Goal: Information Seeking & Learning: Learn about a topic

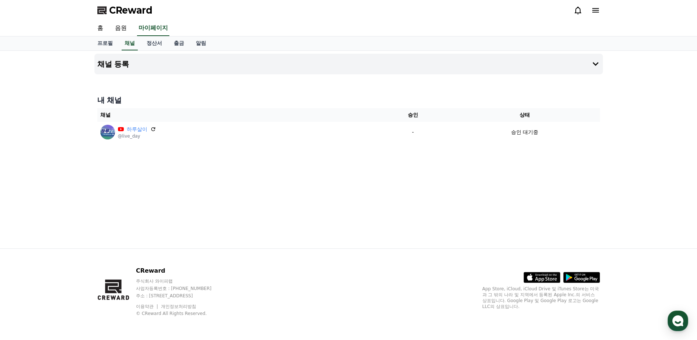
click at [585, 177] on div "채널 등록 내 채널 채널 승인 상태 하루살이 @live_day - 승인 대기중" at bounding box center [349, 149] width 515 height 197
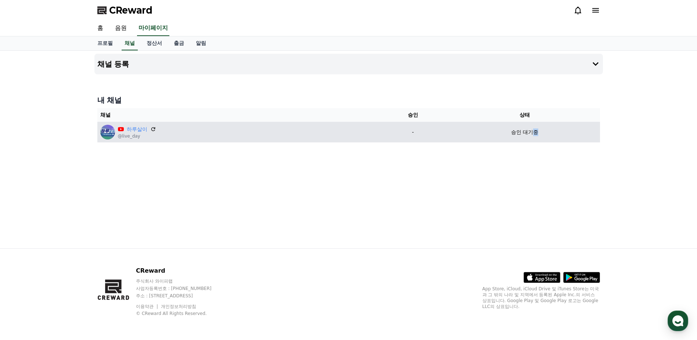
click at [536, 129] on p "승인 대기중" at bounding box center [524, 132] width 27 height 8
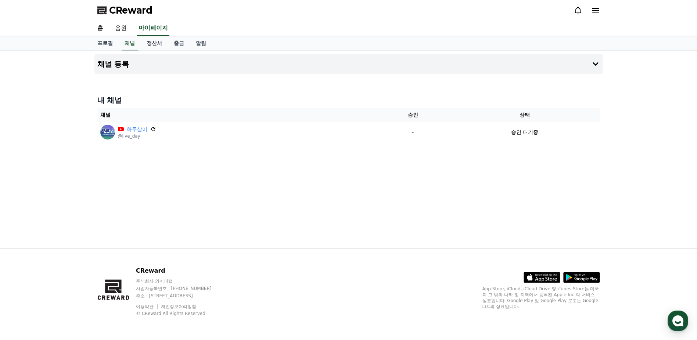
drag, startPoint x: 536, startPoint y: 129, endPoint x: 428, endPoint y: 84, distance: 116.8
click at [428, 84] on div "채널 등록 내 채널 채널 승인 상태 하루살이 @live_day - 승인 대기중" at bounding box center [349, 149] width 515 height 197
click at [125, 31] on link "음원" at bounding box center [121, 28] width 24 height 15
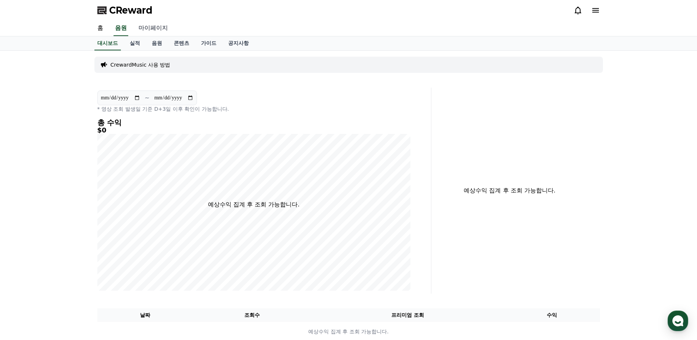
click at [161, 31] on link "마이페이지" at bounding box center [153, 28] width 41 height 15
select select "**********"
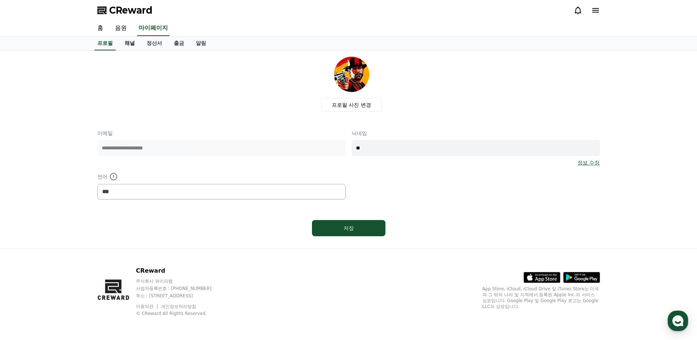
click at [126, 43] on link "채널" at bounding box center [130, 43] width 22 height 14
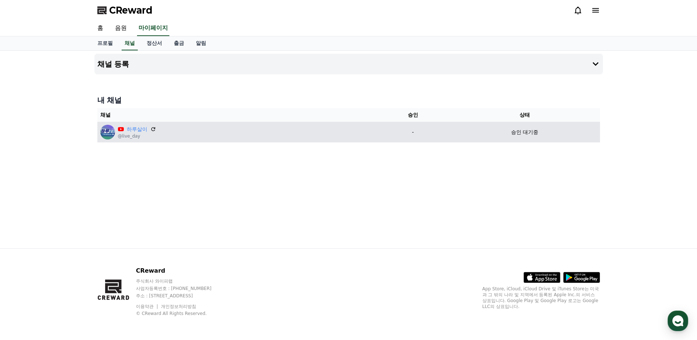
click at [411, 136] on td "-" at bounding box center [412, 132] width 73 height 21
click at [153, 130] on icon at bounding box center [153, 129] width 7 height 7
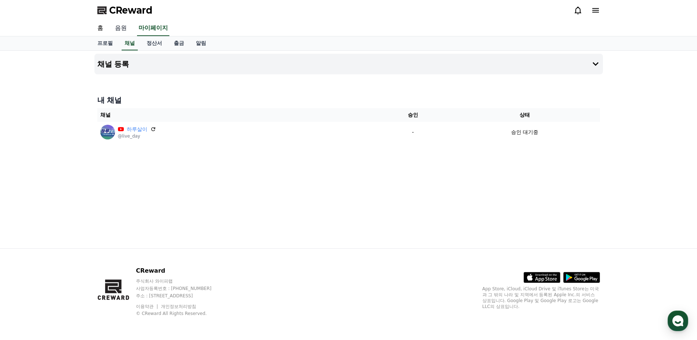
click at [117, 28] on link "음원" at bounding box center [121, 28] width 24 height 15
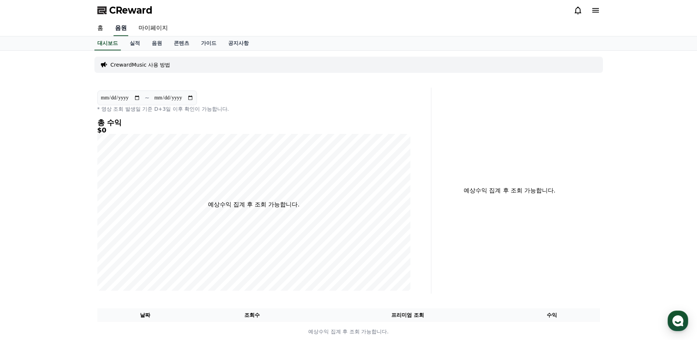
click at [117, 28] on link "음원" at bounding box center [121, 28] width 15 height 15
click at [135, 41] on link "실적" at bounding box center [135, 43] width 22 height 14
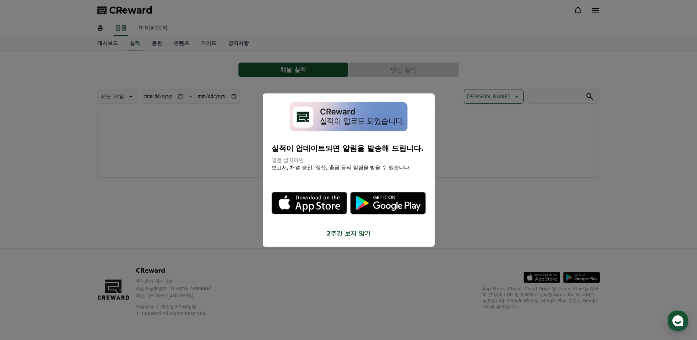
click at [151, 44] on button "close modal" at bounding box center [348, 170] width 697 height 340
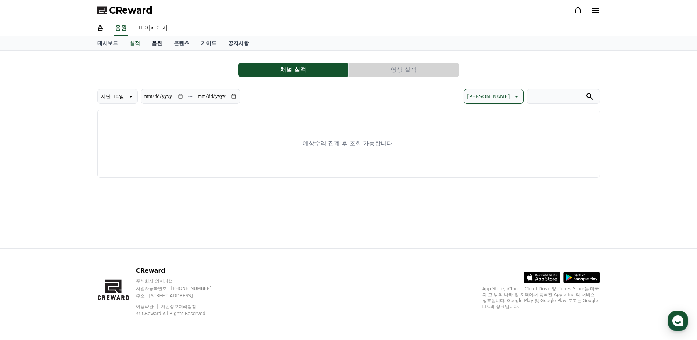
click at [156, 44] on link "음원" at bounding box center [157, 43] width 22 height 14
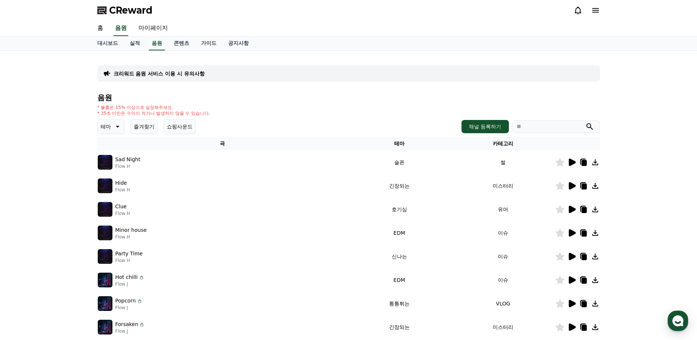
click at [569, 159] on icon at bounding box center [572, 162] width 9 height 9
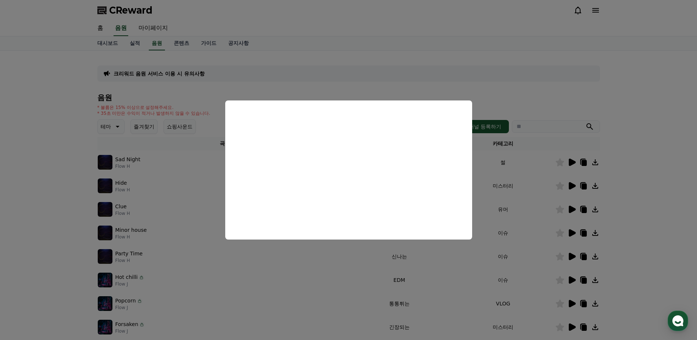
click at [602, 119] on button "close modal" at bounding box center [348, 170] width 697 height 340
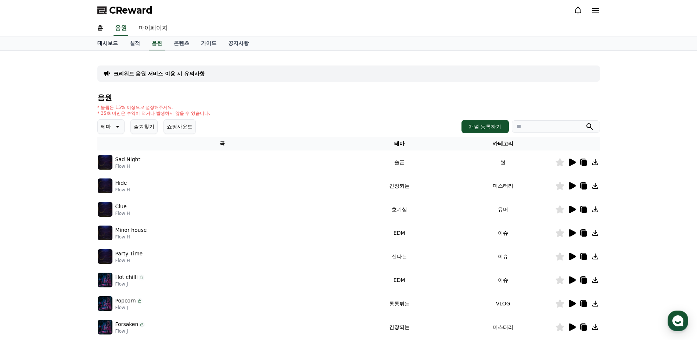
click at [104, 42] on link "대시보드" at bounding box center [108, 43] width 32 height 14
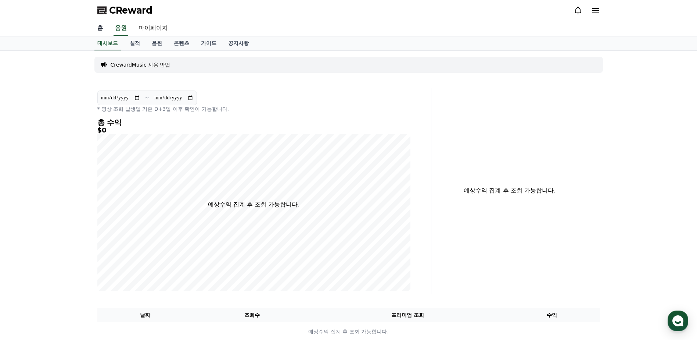
click at [101, 30] on link "홈" at bounding box center [101, 28] width 18 height 15
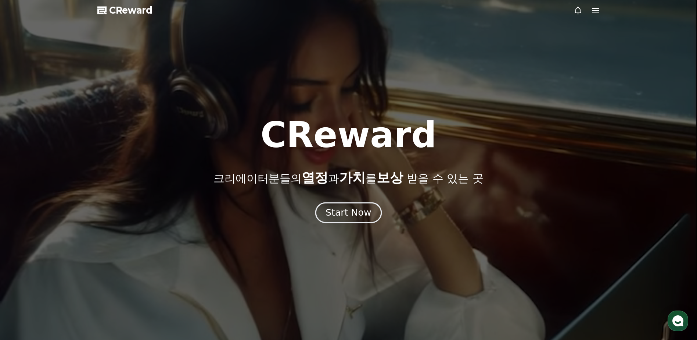
click at [362, 211] on div "Start Now" at bounding box center [349, 212] width 46 height 13
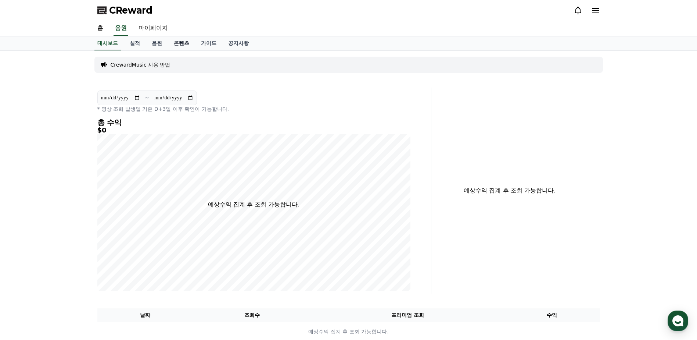
click at [178, 43] on link "콘텐츠" at bounding box center [181, 43] width 27 height 14
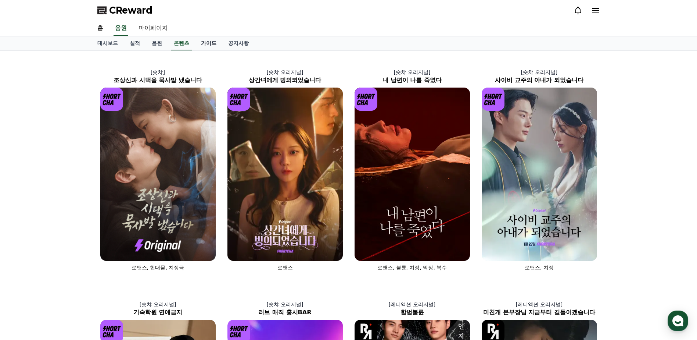
click at [206, 44] on link "가이드" at bounding box center [208, 43] width 27 height 14
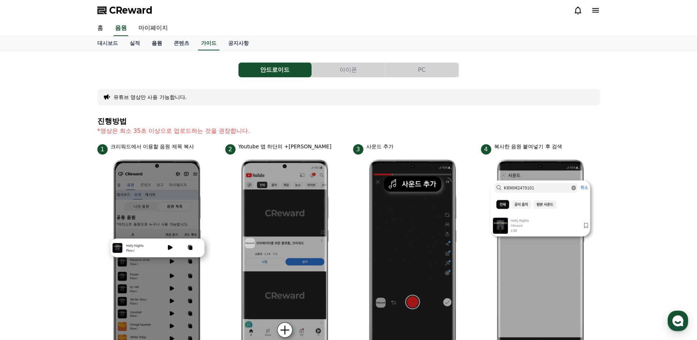
click at [158, 44] on link "음원" at bounding box center [157, 43] width 22 height 14
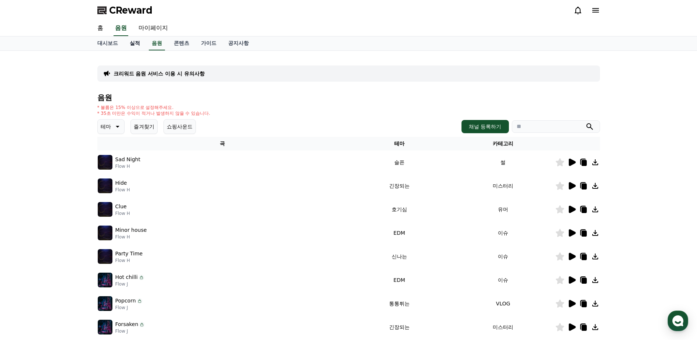
click at [131, 42] on link "실적" at bounding box center [135, 43] width 22 height 14
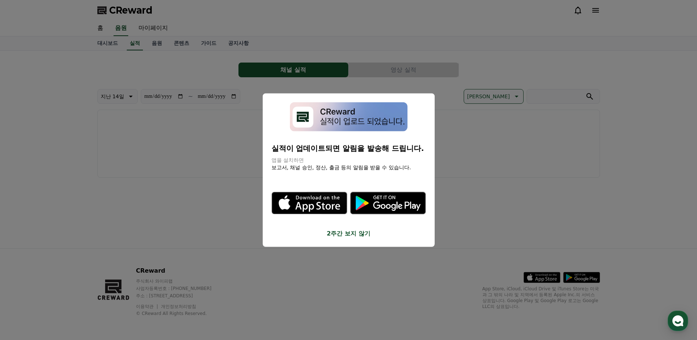
click at [111, 48] on button "close modal" at bounding box center [348, 170] width 697 height 340
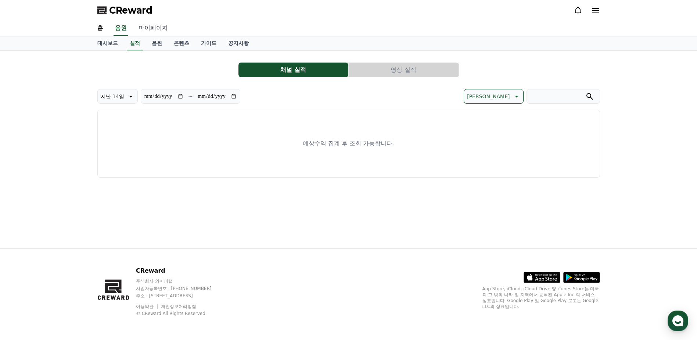
click at [168, 31] on link "마이페이지" at bounding box center [153, 28] width 41 height 15
select select "**********"
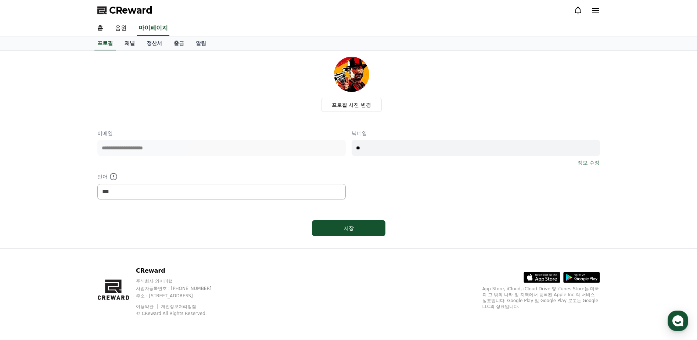
click at [135, 46] on link "채널" at bounding box center [130, 43] width 22 height 14
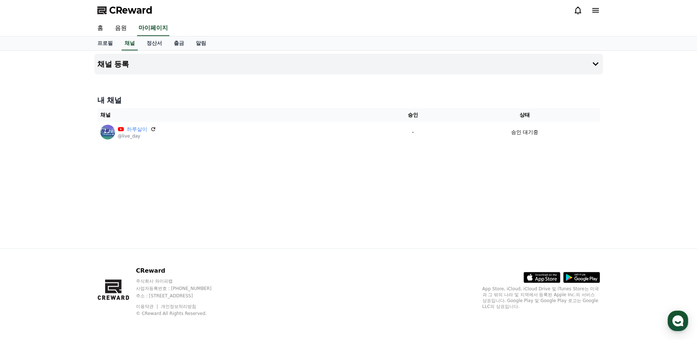
drag, startPoint x: 160, startPoint y: 46, endPoint x: 220, endPoint y: 32, distance: 61.6
click at [233, 27] on div "홈 음원 마이페이지" at bounding box center [349, 28] width 515 height 15
click at [181, 42] on link "출금" at bounding box center [179, 43] width 22 height 14
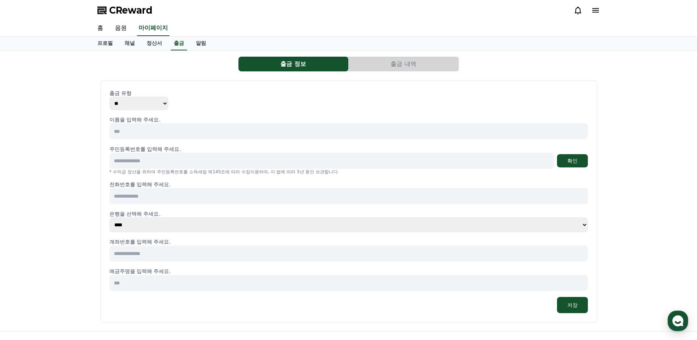
click at [150, 118] on p "이름을 입력해 주세요." at bounding box center [349, 119] width 479 height 7
click at [150, 133] on input at bounding box center [349, 131] width 479 height 16
drag, startPoint x: 47, startPoint y: 184, endPoint x: 43, endPoint y: 13, distance: 171.4
click at [47, 183] on div "출금 정보 출금 내역 출금 유형 ** *** 이름을 입력해 주세요. 주민등록번호를 입력해 주세요. 확인 * 수익금 정산을 위하여 주민등록번호를…" at bounding box center [348, 191] width 697 height 280
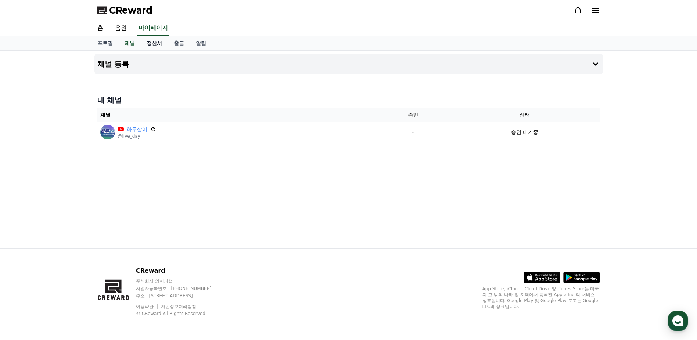
click at [160, 43] on link "정산서" at bounding box center [154, 43] width 27 height 14
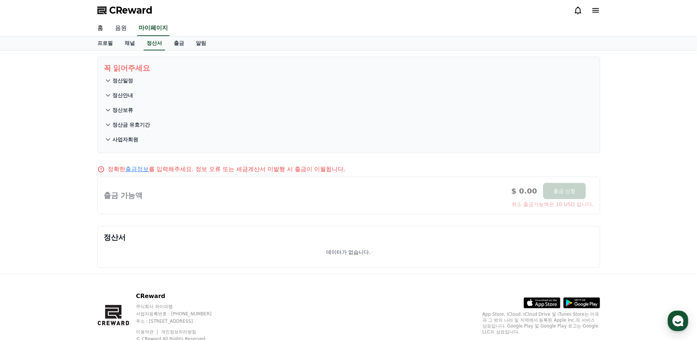
click at [122, 31] on link "음원" at bounding box center [121, 28] width 24 height 15
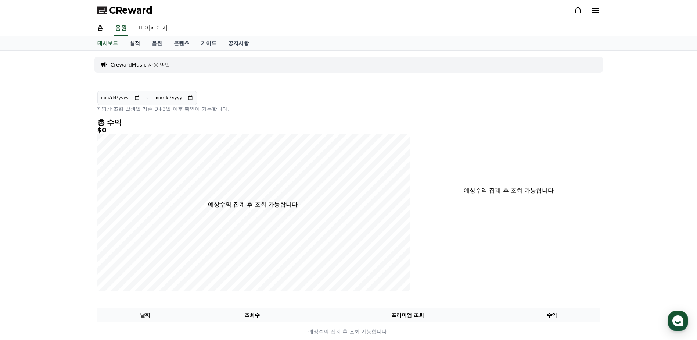
click at [138, 46] on link "실적" at bounding box center [135, 43] width 22 height 14
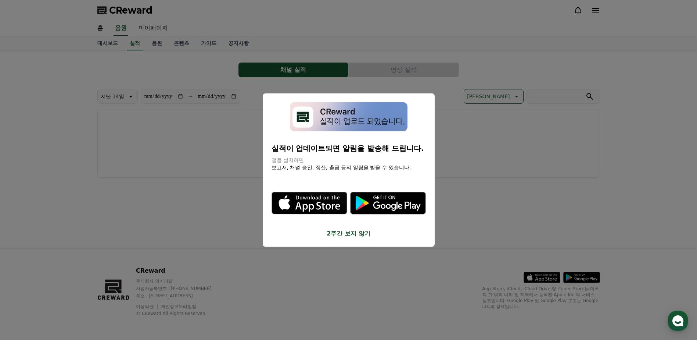
click at [125, 19] on button "close modal" at bounding box center [348, 170] width 697 height 340
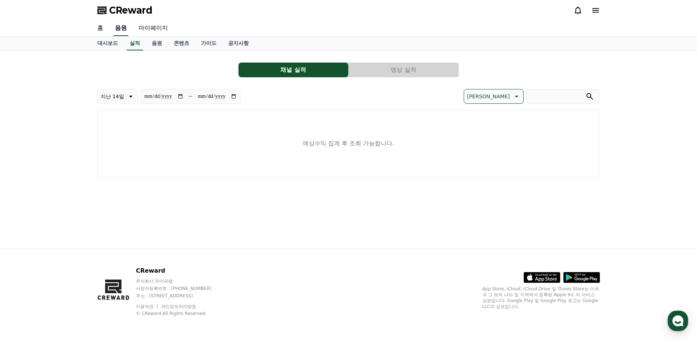
click at [117, 26] on link "음원" at bounding box center [121, 28] width 15 height 15
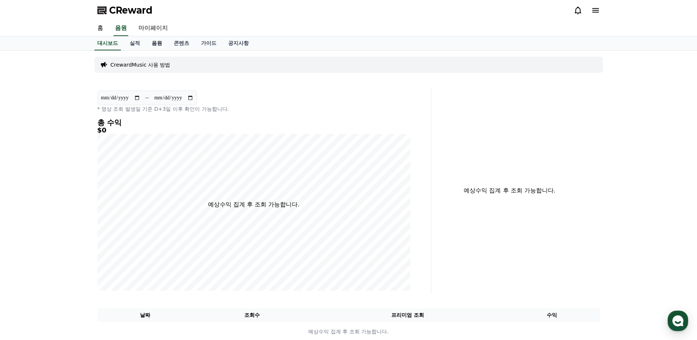
click at [152, 43] on link "음원" at bounding box center [157, 43] width 22 height 14
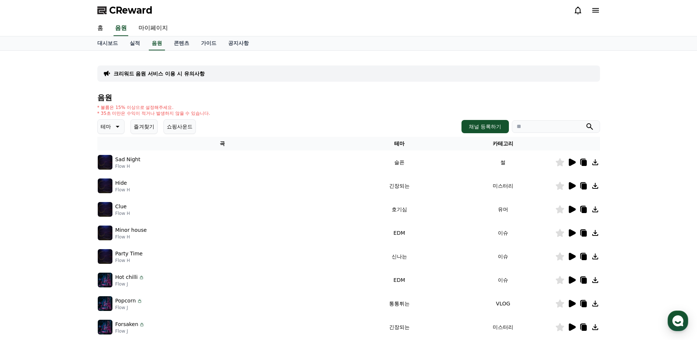
drag, startPoint x: 138, startPoint y: 160, endPoint x: 115, endPoint y: 158, distance: 22.9
click at [115, 158] on p "Sad Night" at bounding box center [127, 160] width 25 height 8
copy p "Sad Night"
drag, startPoint x: 116, startPoint y: 183, endPoint x: 125, endPoint y: 183, distance: 9.2
click at [125, 183] on p "Hide" at bounding box center [121, 183] width 12 height 8
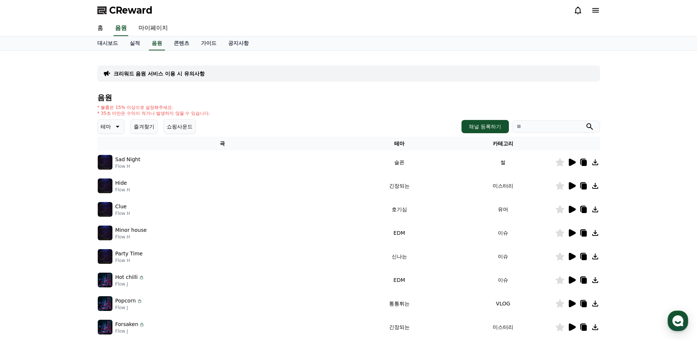
copy p "Hide"
drag, startPoint x: 115, startPoint y: 191, endPoint x: 130, endPoint y: 191, distance: 14.3
click at [130, 191] on div "Hide Flow H" at bounding box center [223, 185] width 250 height 15
copy p "Flow H"
click at [312, 76] on div "크리워드 음원 서비스 이용 시 유의사항" at bounding box center [348, 73] width 503 height 16
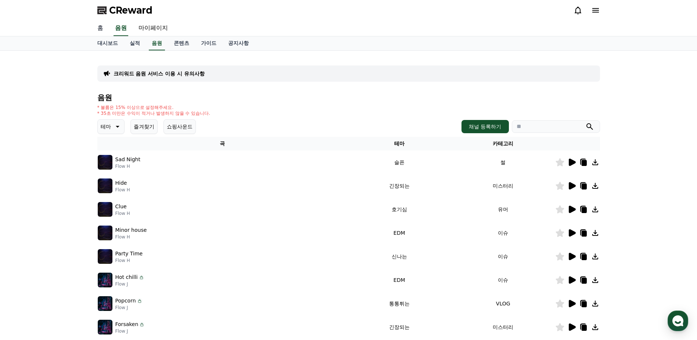
click at [101, 27] on link "홈" at bounding box center [101, 28] width 18 height 15
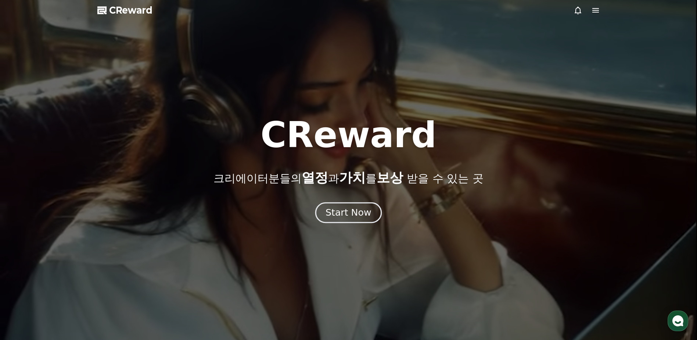
click at [356, 214] on div "Start Now" at bounding box center [349, 212] width 46 height 13
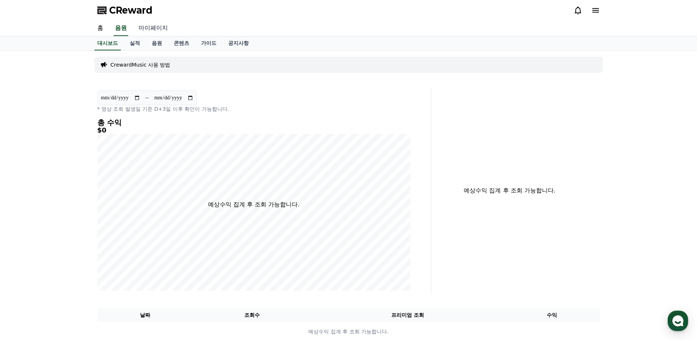
click at [158, 21] on link "마이페이지" at bounding box center [153, 28] width 41 height 15
select select "**********"
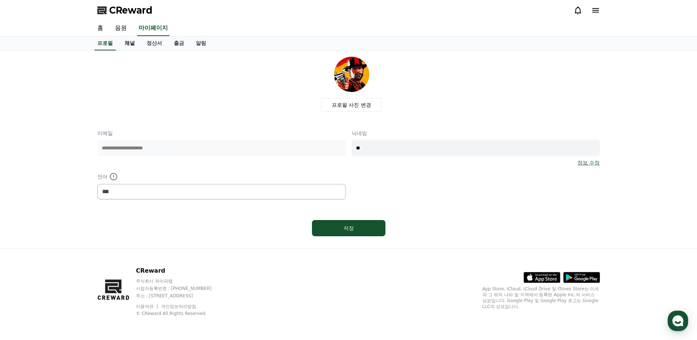
click at [133, 47] on link "채널" at bounding box center [130, 43] width 22 height 14
